Goal: Transaction & Acquisition: Purchase product/service

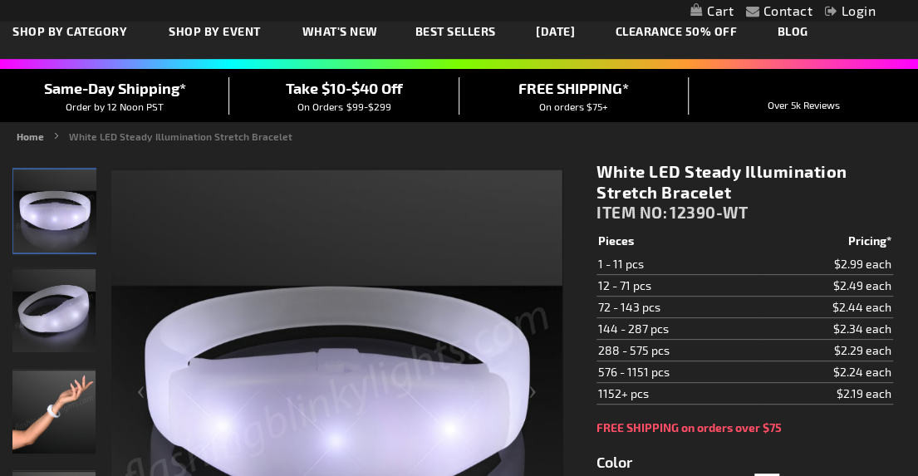
drag, startPoint x: 597, startPoint y: 266, endPoint x: 884, endPoint y: 295, distance: 289.0
click at [884, 292] on tbody "Pieces Pricing* 1 - 11 pcs $2.99 each 12 - 71 pcs $2.49 each 72 - 143 pcs $2.44…" at bounding box center [745, 317] width 297 height 174
click at [884, 295] on td "$2.49 each" at bounding box center [826, 286] width 135 height 22
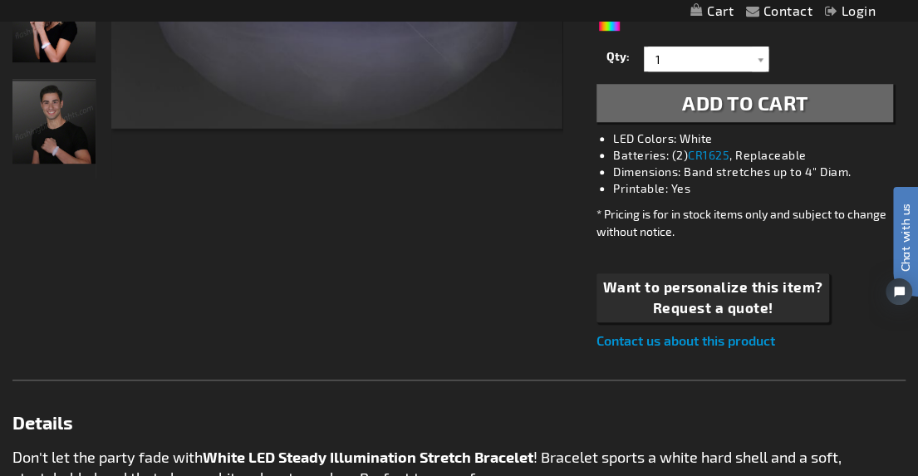
scroll to position [665, 0]
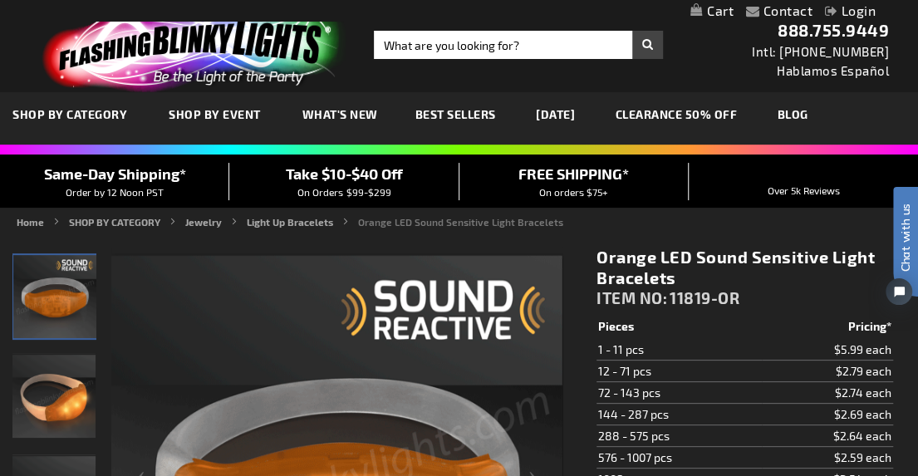
scroll to position [83, 0]
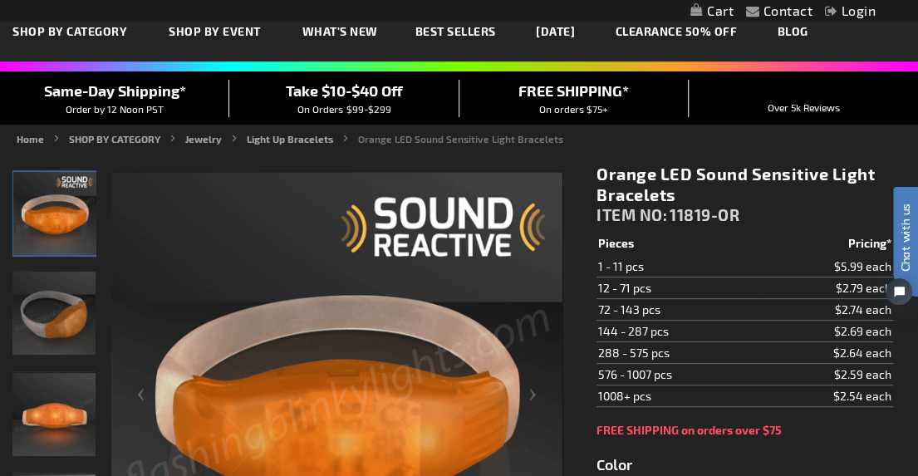
click at [863, 305] on td "$2.74 each" at bounding box center [827, 310] width 131 height 22
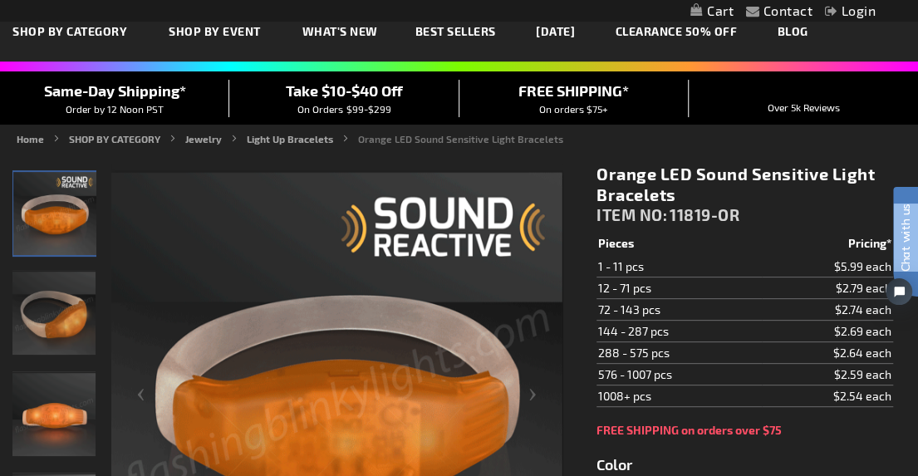
drag, startPoint x: 892, startPoint y: 313, endPoint x: 608, endPoint y: 304, distance: 283.5
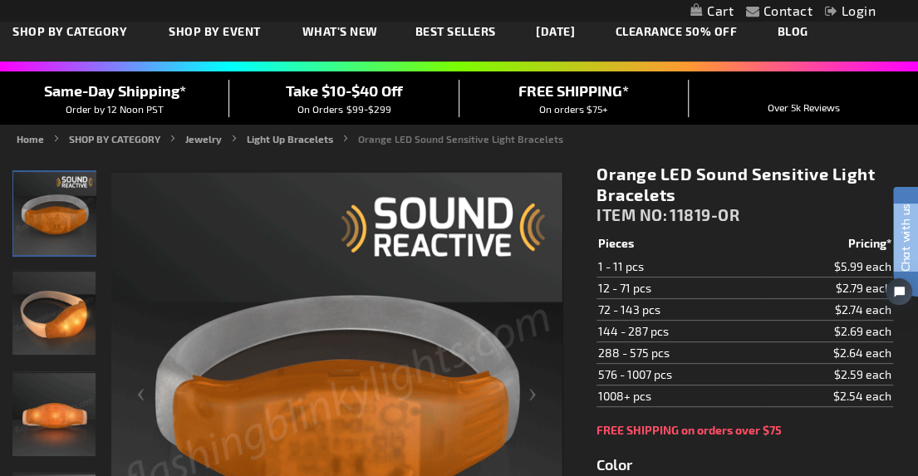
click html "Chat with us"
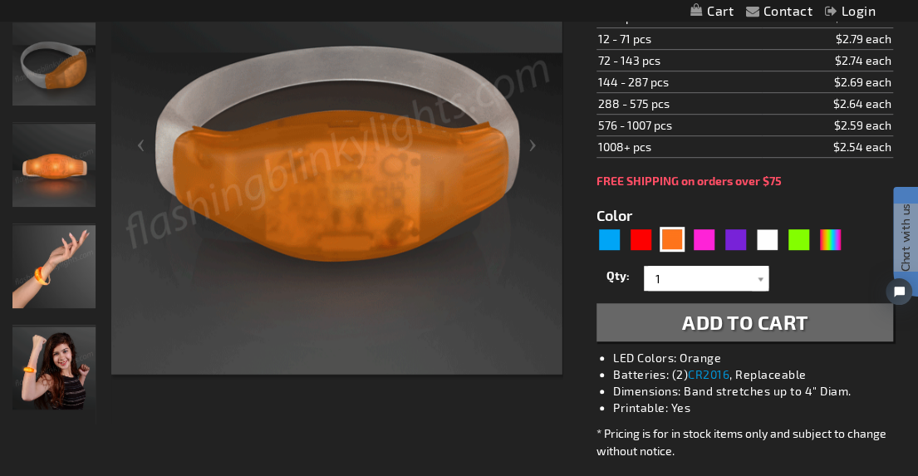
scroll to position [582, 0]
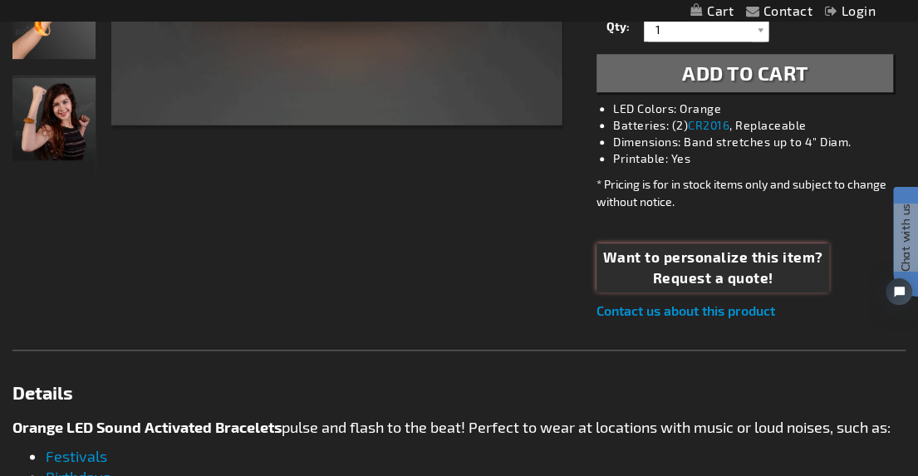
click at [738, 253] on span "Want to personalize this item?" at bounding box center [713, 258] width 220 height 22
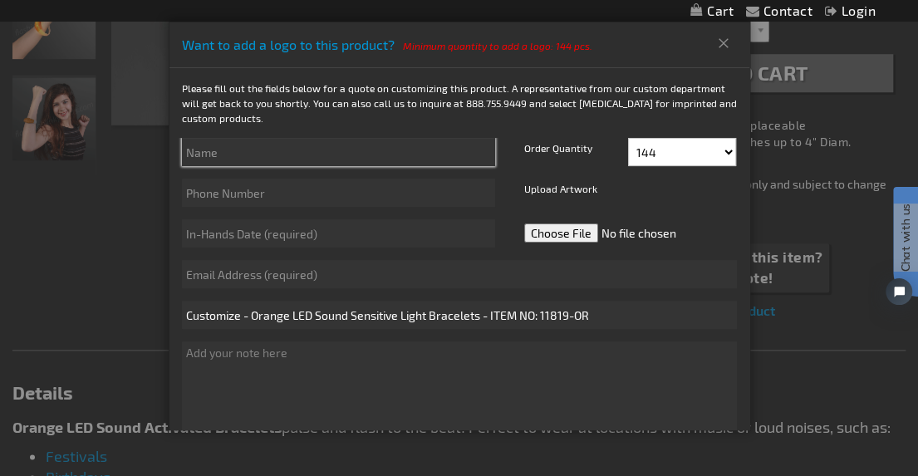
click at [302, 150] on input "text" at bounding box center [338, 152] width 313 height 28
click at [728, 47] on button "Close" at bounding box center [723, 43] width 27 height 27
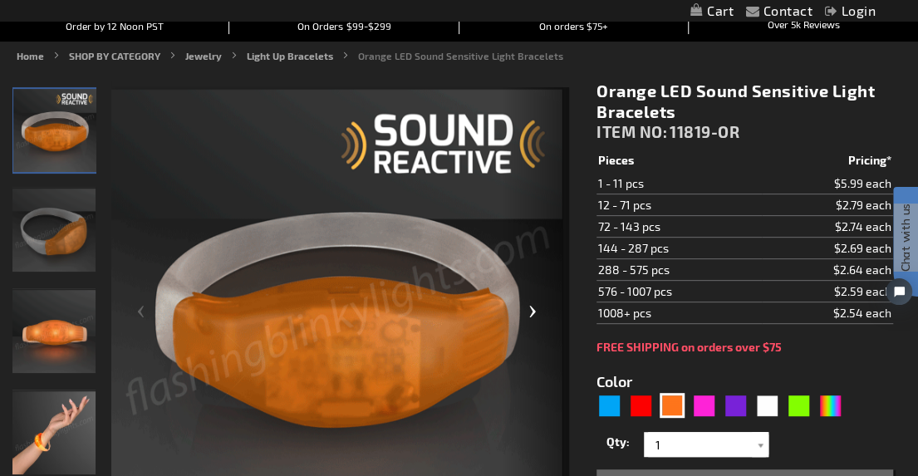
scroll to position [166, 0]
